Goal: Task Accomplishment & Management: Manage account settings

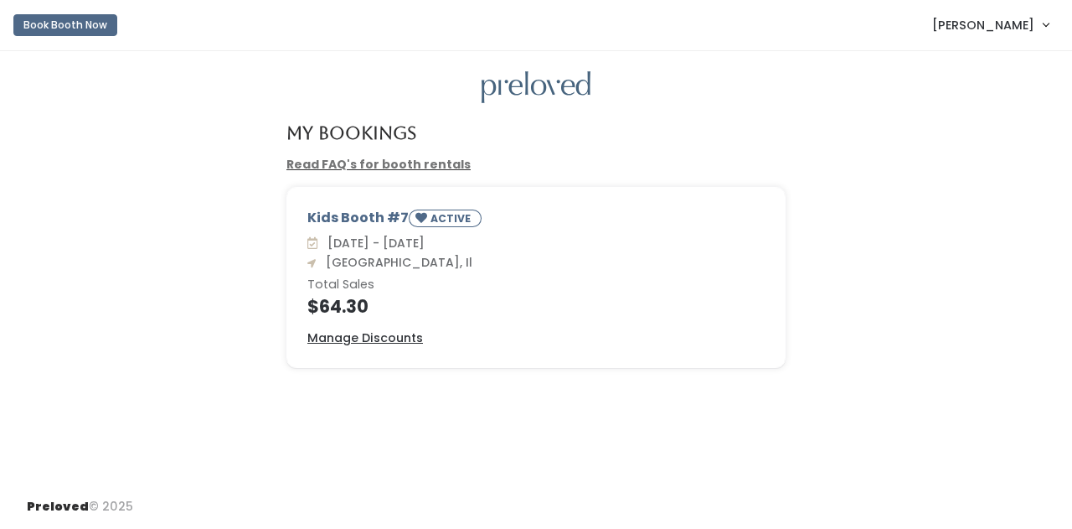
click at [347, 301] on h4 "$64.30" at bounding box center [535, 306] width 457 height 19
click at [376, 338] on u "Manage Discounts" at bounding box center [365, 337] width 116 height 17
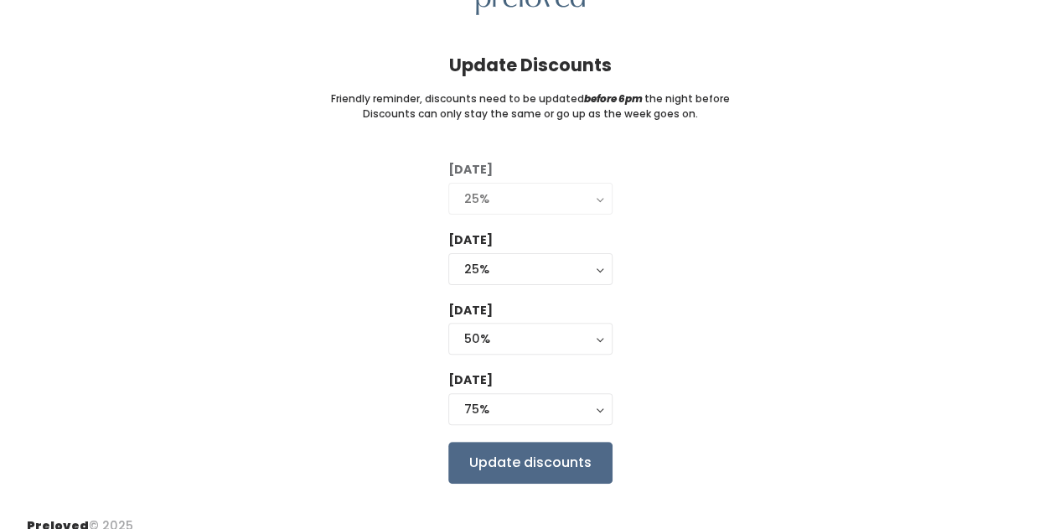
scroll to position [89, 0]
